Goal: Information Seeking & Learning: Learn about a topic

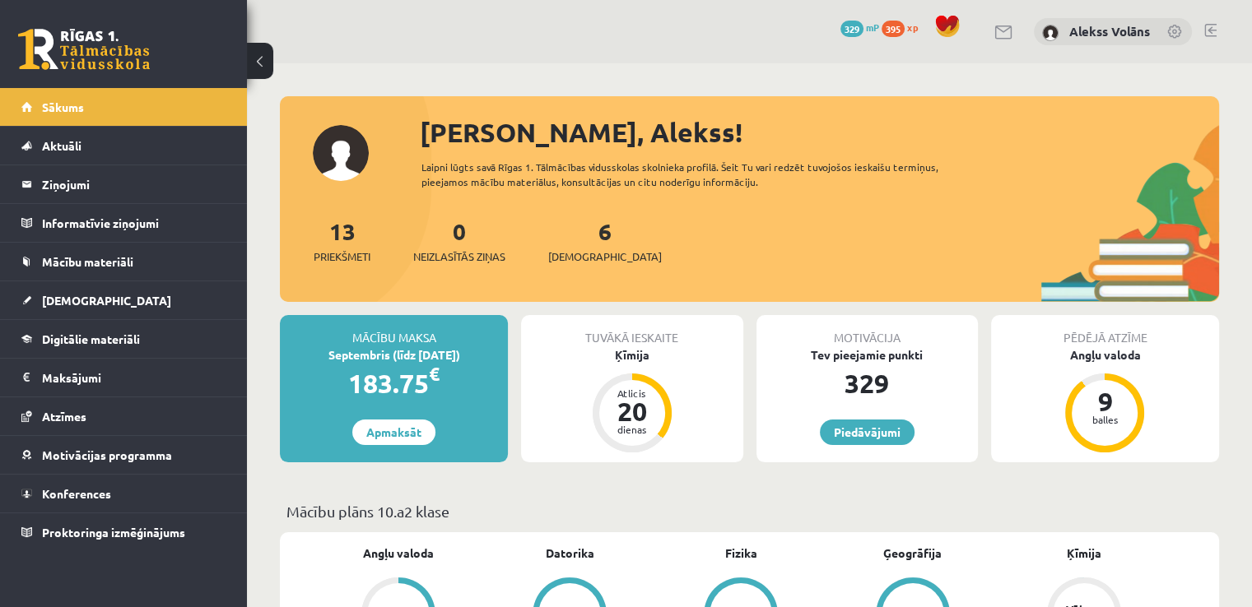
click at [126, 300] on link "[DEMOGRAPHIC_DATA]" at bounding box center [123, 300] width 205 height 38
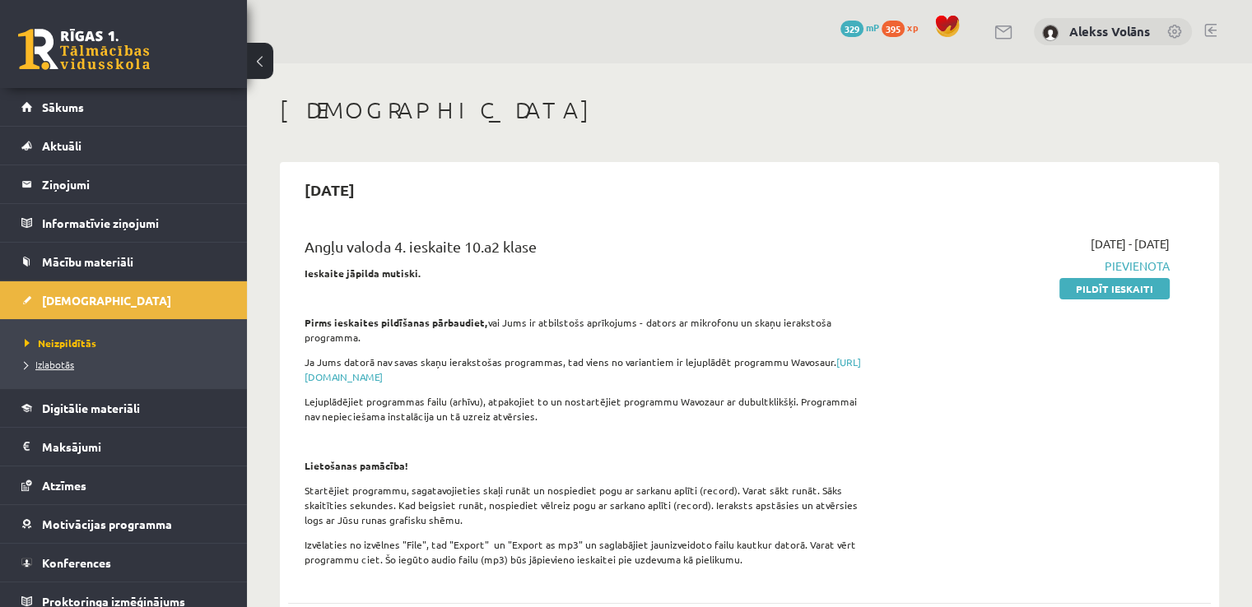
click at [67, 363] on span "Izlabotās" at bounding box center [49, 364] width 49 height 13
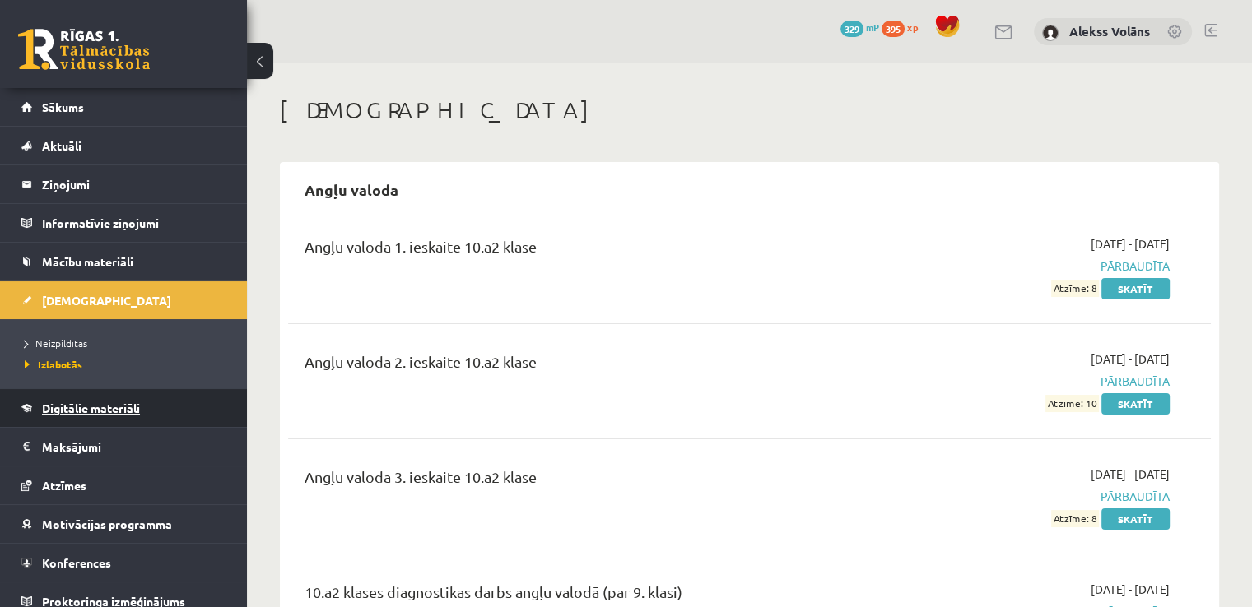
click at [80, 397] on link "Digitālie materiāli" at bounding box center [123, 408] width 205 height 38
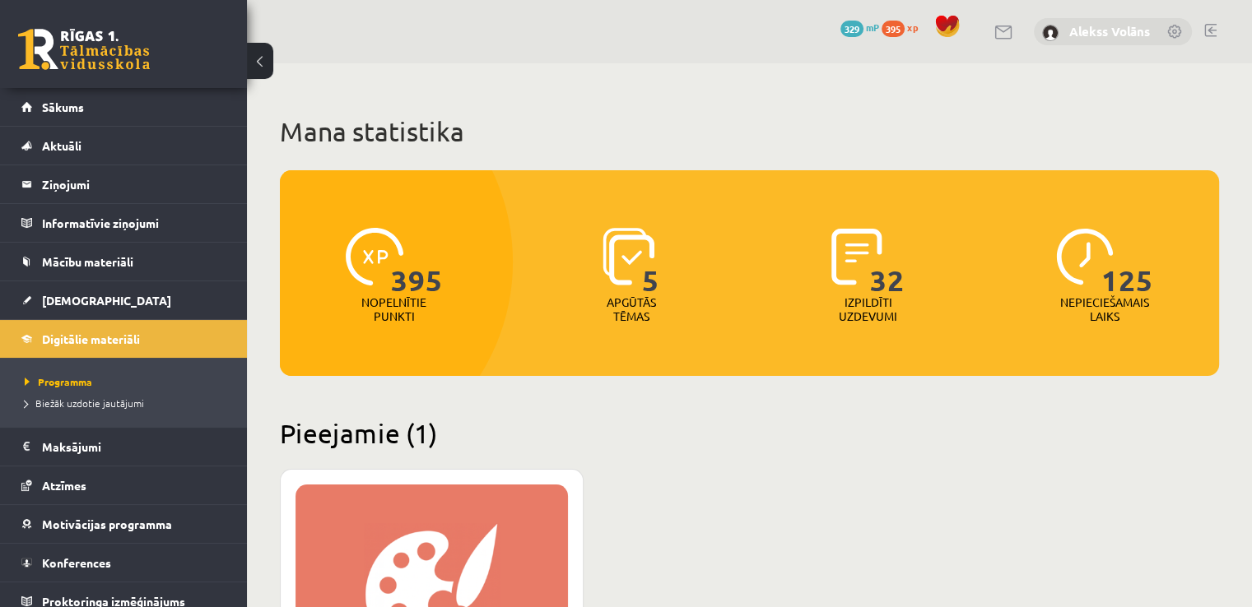
drag, startPoint x: 1086, startPoint y: 23, endPoint x: 1096, endPoint y: 35, distance: 15.2
click at [1096, 35] on div "Alekss Volāns" at bounding box center [1113, 32] width 158 height 28
click at [1096, 35] on link "Alekss Volāns" at bounding box center [1109, 31] width 81 height 16
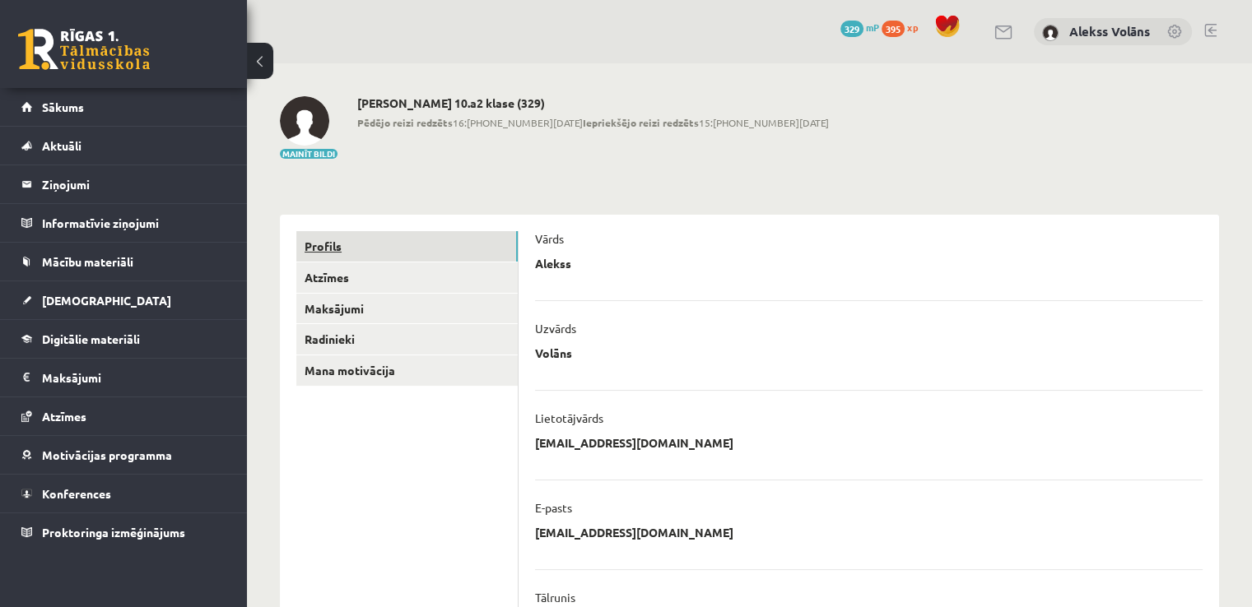
click at [444, 251] on link "Profils" at bounding box center [406, 246] width 221 height 30
click at [123, 45] on link at bounding box center [84, 49] width 132 height 41
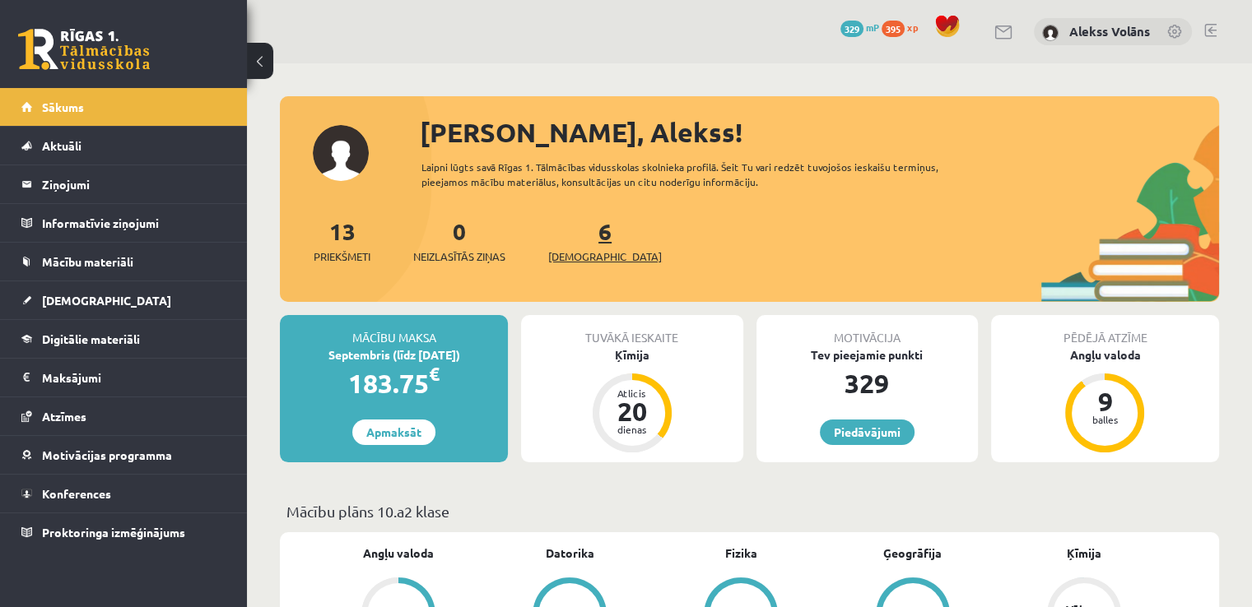
click at [579, 241] on link "6 Ieskaites" at bounding box center [605, 240] width 114 height 49
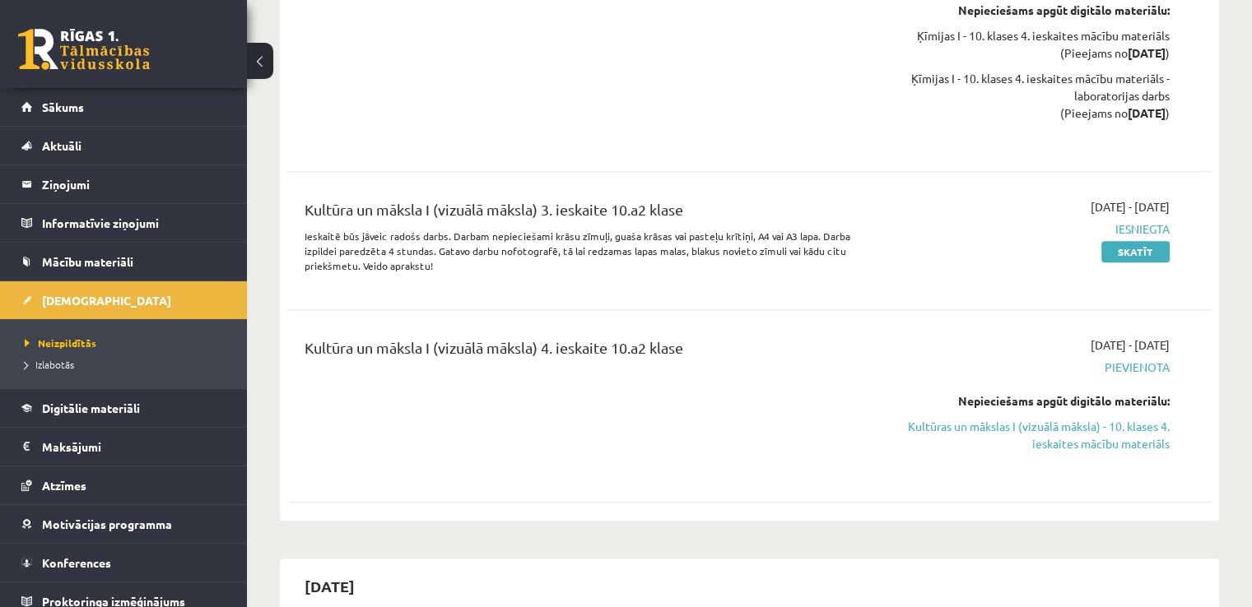
scroll to position [1293, 0]
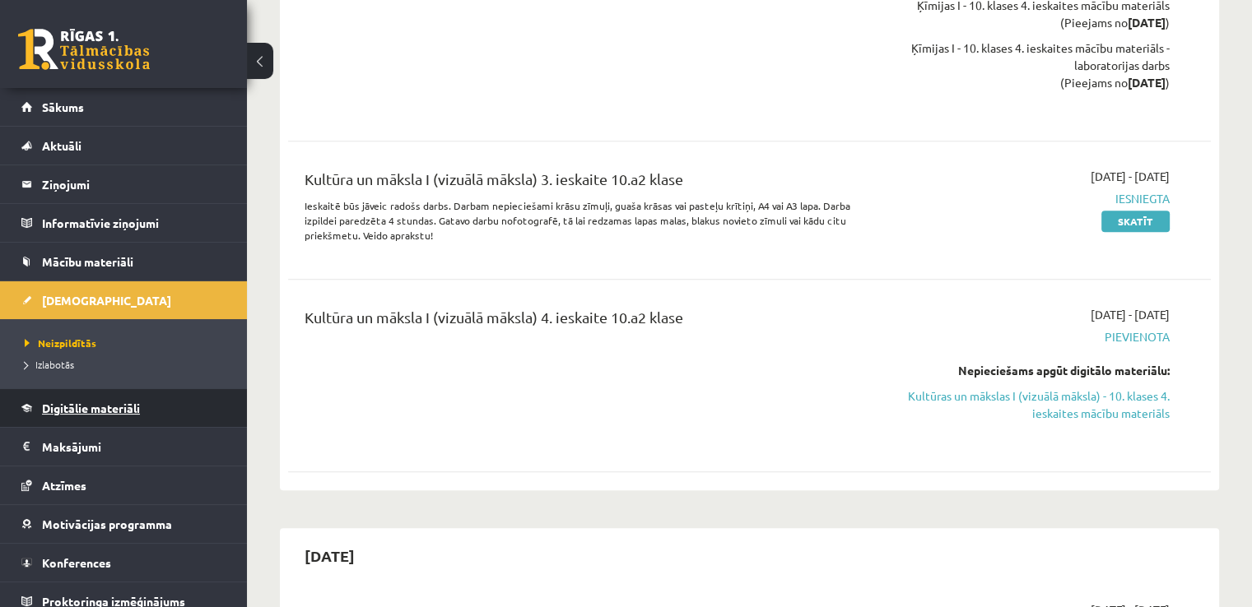
click at [115, 398] on link "Digitālie materiāli" at bounding box center [123, 408] width 205 height 38
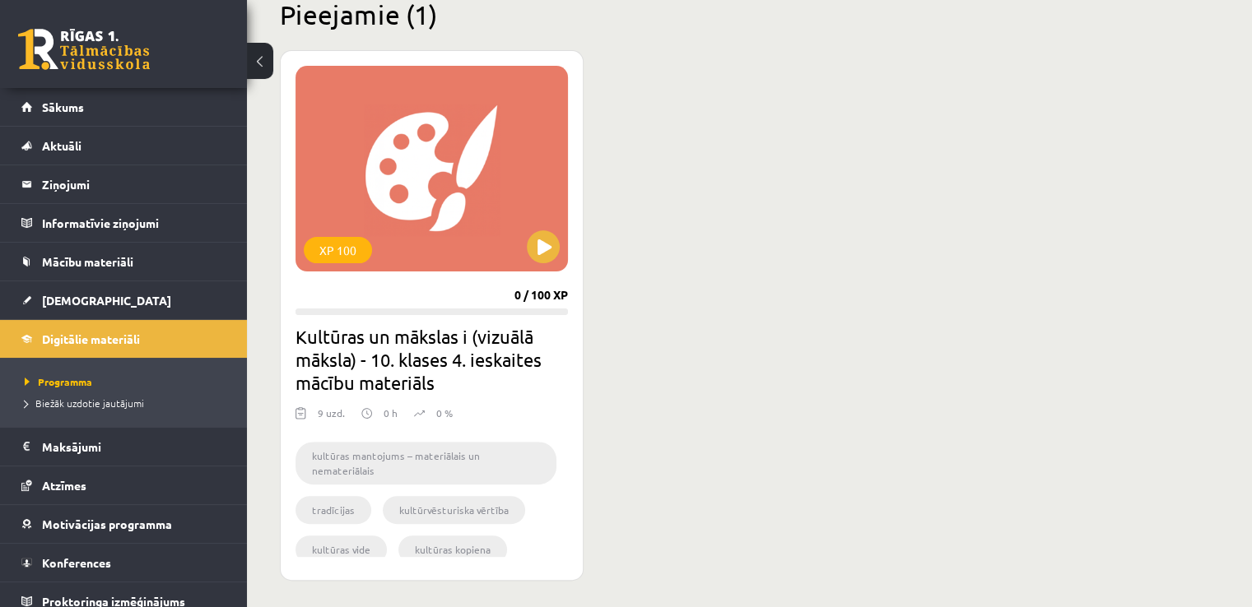
scroll to position [394, 0]
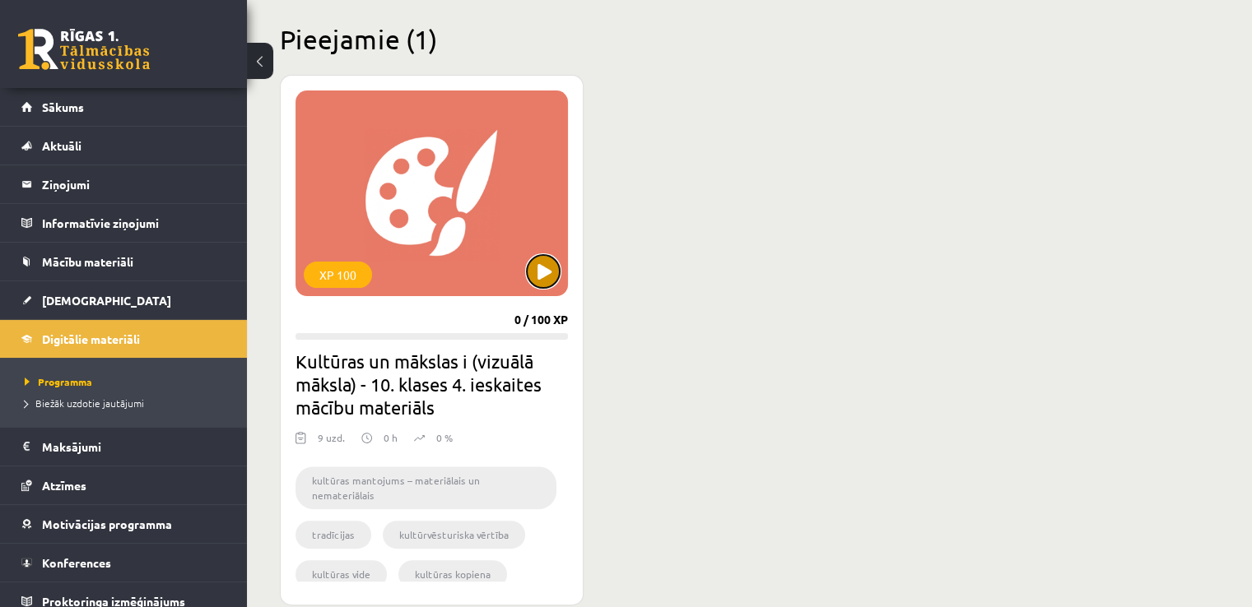
click at [542, 268] on button at bounding box center [543, 271] width 33 height 33
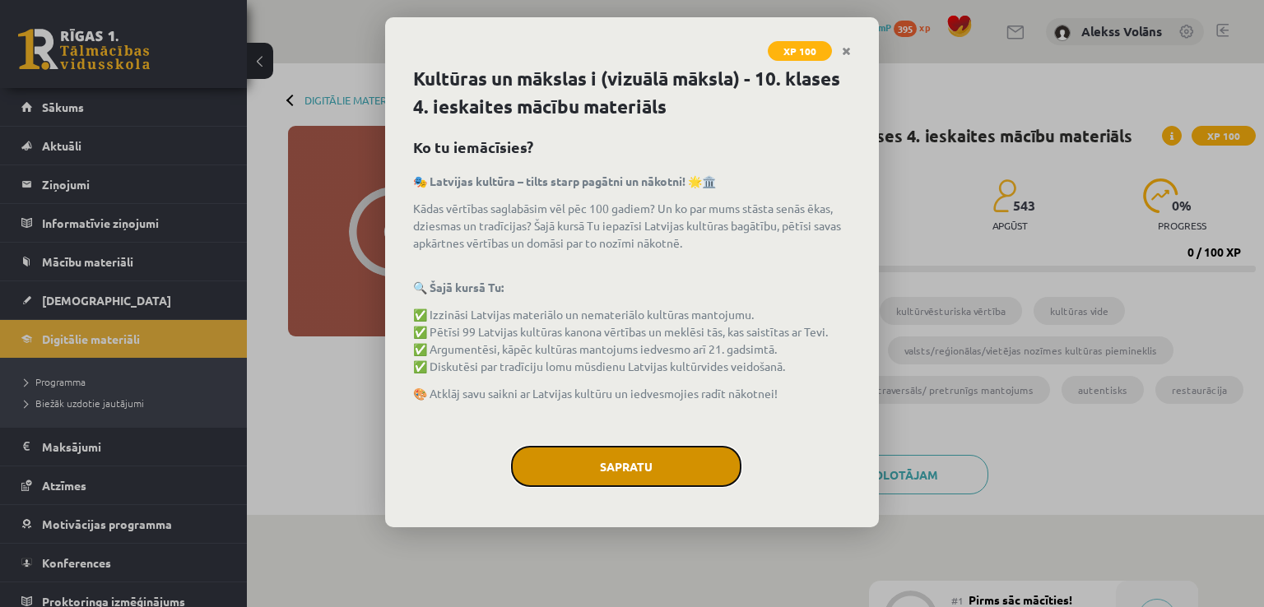
click at [652, 458] on button "Sapratu" at bounding box center [626, 466] width 230 height 41
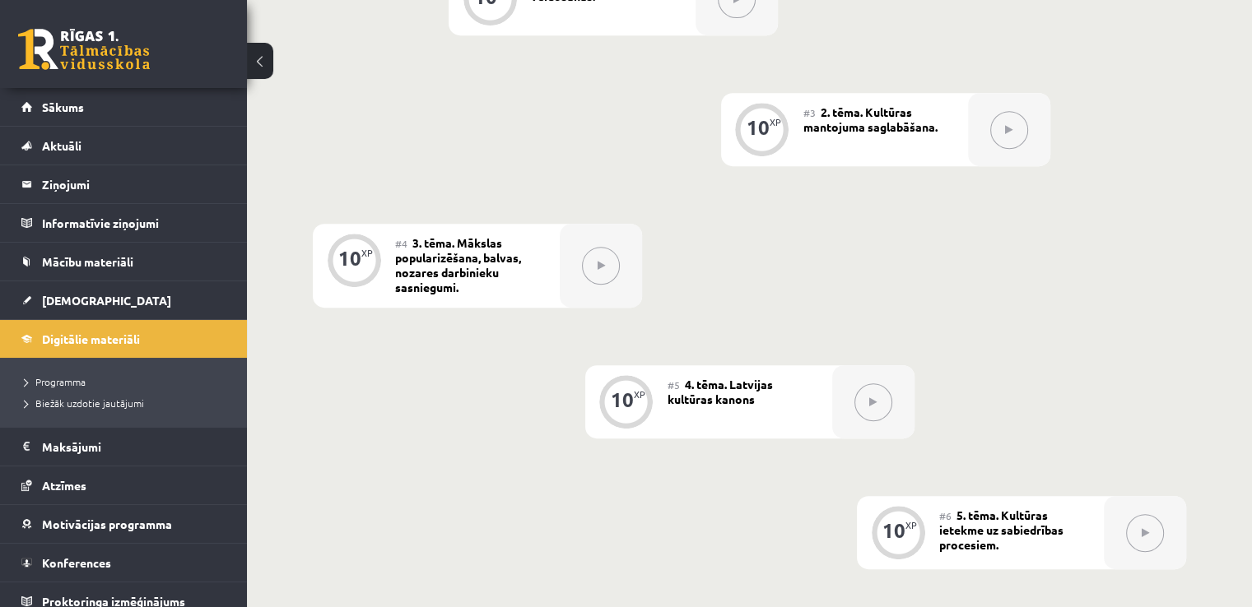
scroll to position [609, 0]
